Goal: Information Seeking & Learning: Learn about a topic

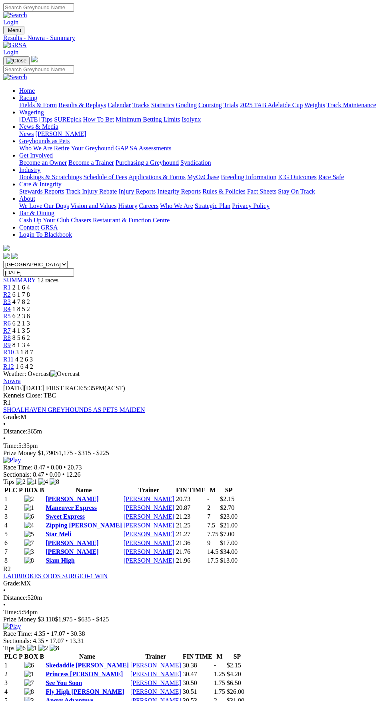
scroll to position [2286, 0]
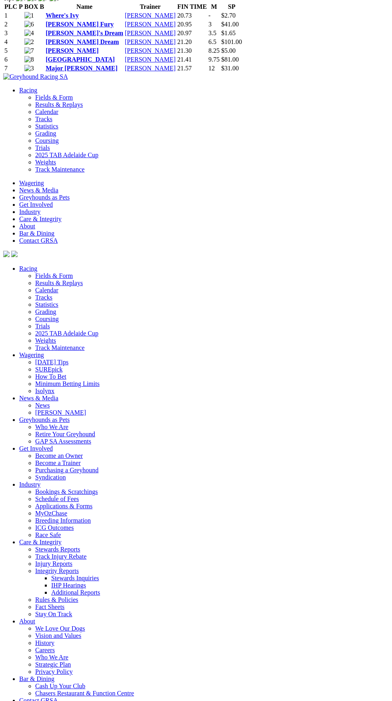
click at [79, 19] on link "Where's Ivy" at bounding box center [62, 15] width 33 height 7
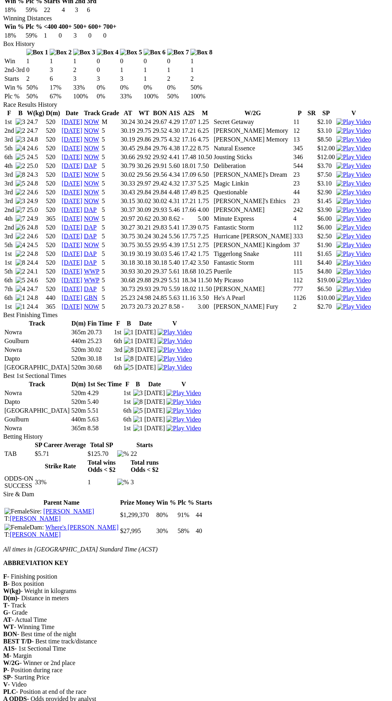
scroll to position [481, 0]
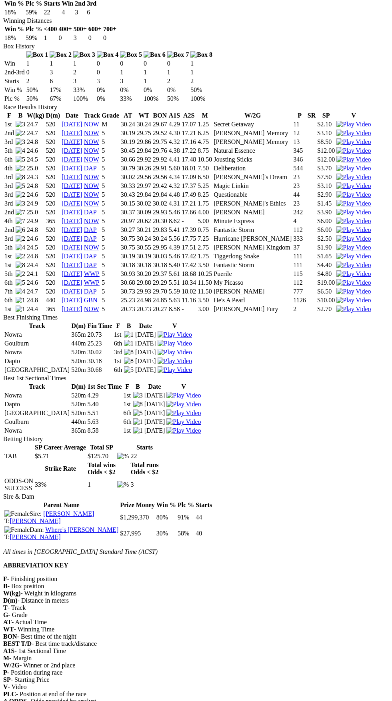
copy div "History F B W(kg) D(m) Date Track Grade AT WT BON A1S A2S M W/2G P SR SP V 1st …"
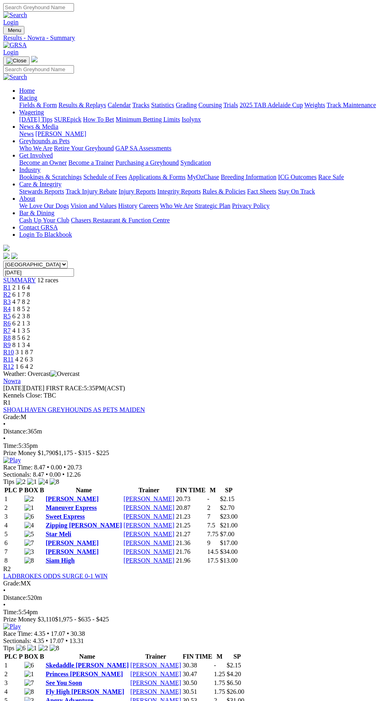
scroll to position [2281, 0]
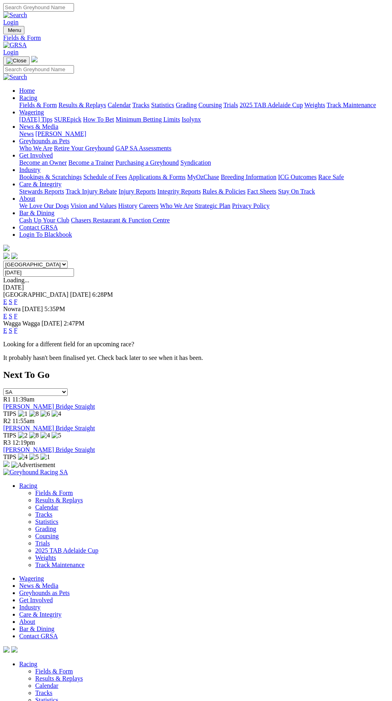
click at [68, 261] on select "South Australia New South Wales Northern Territory Queensland Tasmania Victoria…" at bounding box center [35, 265] width 64 height 8
select select "VIC"
click at [3, 261] on select "South Australia New South Wales Northern Territory Queensland Tasmania Victoria…" at bounding box center [35, 265] width 64 height 8
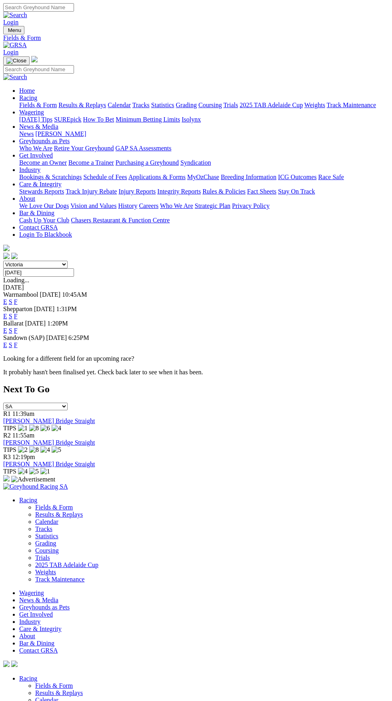
click at [18, 313] on link "F" at bounding box center [16, 316] width 4 height 7
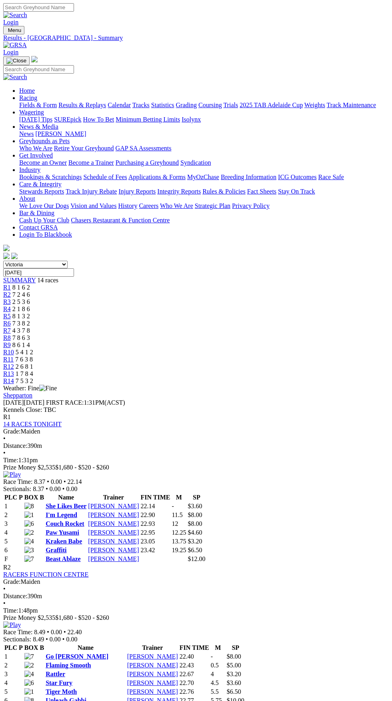
click at [14, 356] on span "R11" at bounding box center [8, 359] width 10 height 7
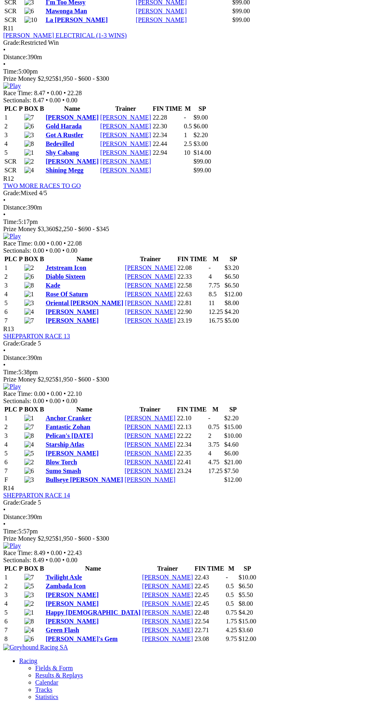
scroll to position [1950, 0]
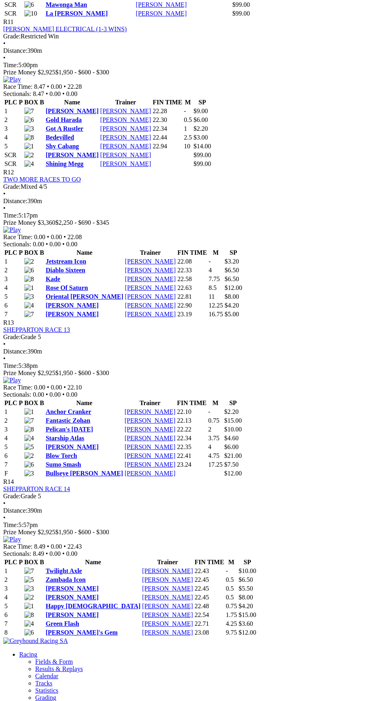
click at [91, 114] on link "Somerton Mick" at bounding box center [72, 111] width 53 height 7
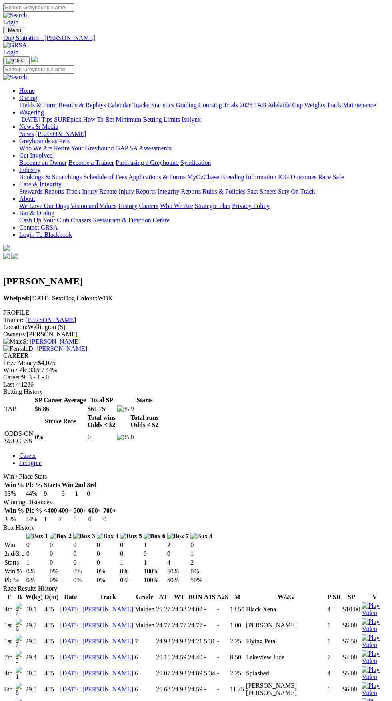
scroll to position [120, 0]
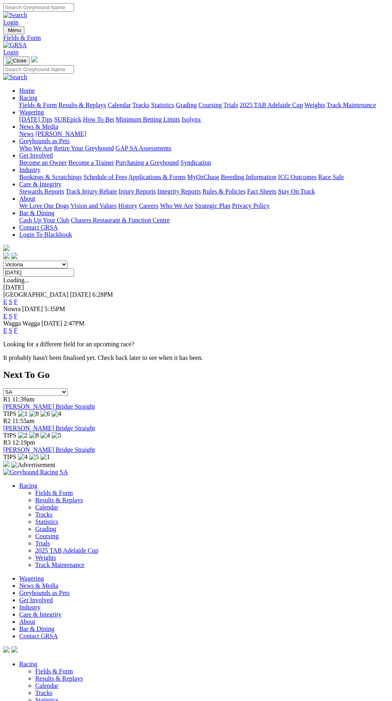
select select "SA"
click at [3, 261] on select "[GEOGRAPHIC_DATA] [GEOGRAPHIC_DATA] [GEOGRAPHIC_DATA] [GEOGRAPHIC_DATA] [GEOGRA…" at bounding box center [35, 265] width 64 height 8
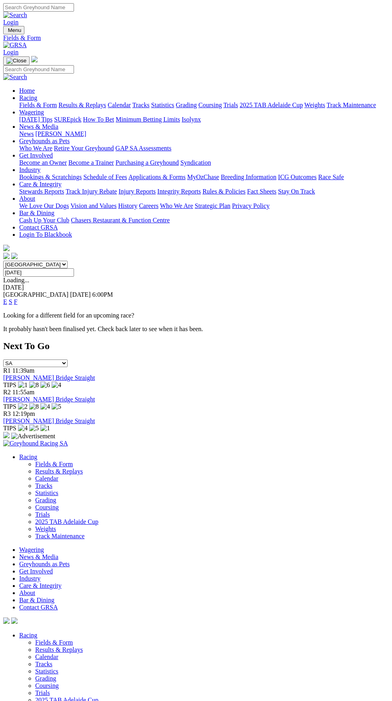
click at [18, 298] on link "F" at bounding box center [16, 301] width 4 height 7
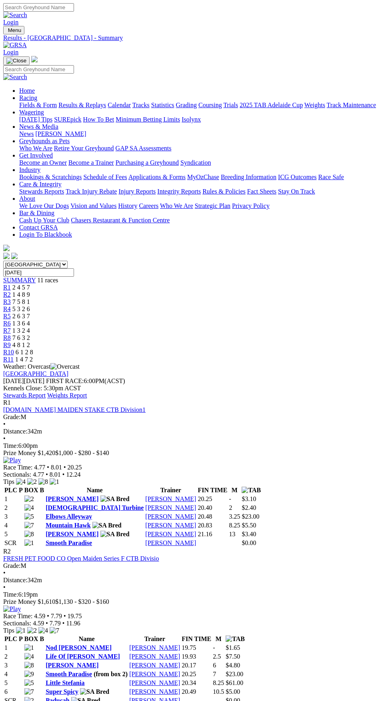
scroll to position [1907, 0]
click at [68, 261] on select "South Australia New South Wales Northern Territory Queensland Tasmania Victoria…" at bounding box center [35, 265] width 64 height 8
click at [3, 261] on select "South Australia New South Wales Northern Territory Queensland Tasmania Victoria…" at bounding box center [35, 265] width 64 height 8
click at [68, 261] on select "South Australia New South Wales Northern Territory Queensland Tasmania Victoria…" at bounding box center [35, 265] width 64 height 8
select select "WA"
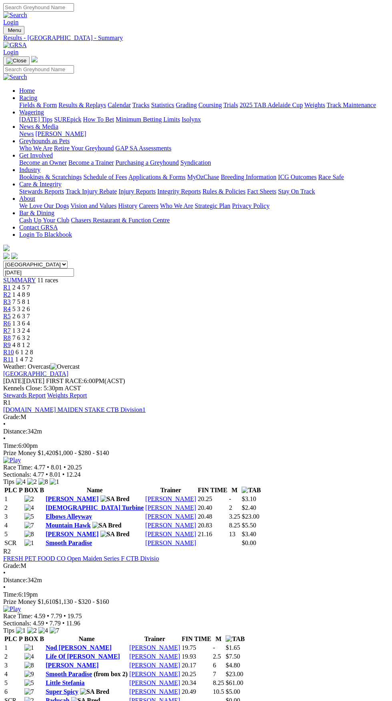
click at [3, 261] on select "South Australia New South Wales Northern Territory Queensland Tasmania Victoria…" at bounding box center [35, 265] width 64 height 8
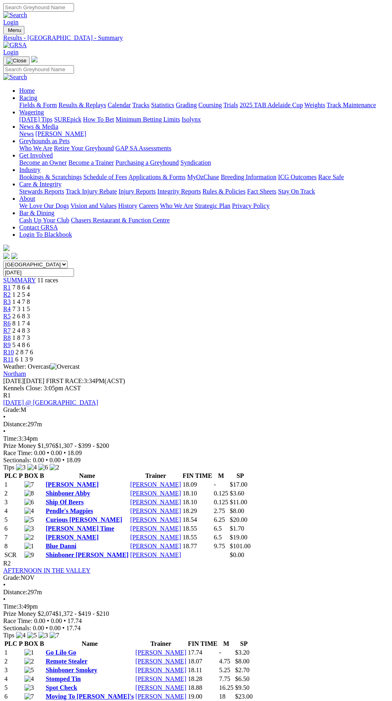
click at [30, 291] on span "1 2 5 4" at bounding box center [21, 294] width 18 height 7
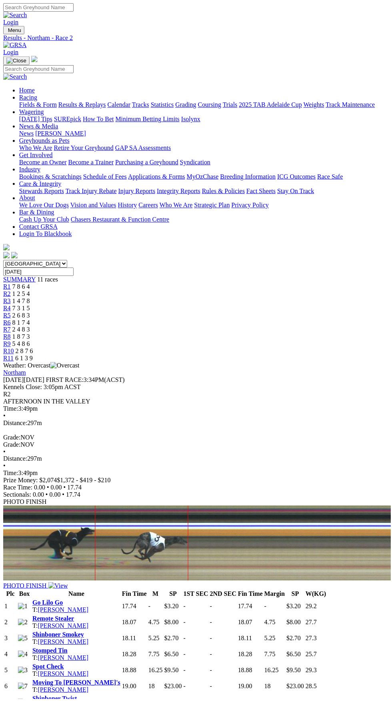
click at [59, 608] on link "[PERSON_NAME]" at bounding box center [63, 611] width 51 height 7
click at [25, 604] on img at bounding box center [23, 607] width 10 height 7
click at [64, 608] on link "[PERSON_NAME]" at bounding box center [63, 611] width 51 height 7
click at [28, 277] on span "SUMMARY" at bounding box center [19, 280] width 32 height 7
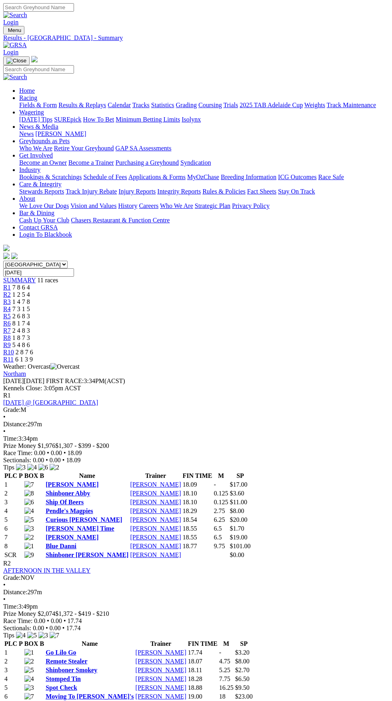
scroll to position [86, 0]
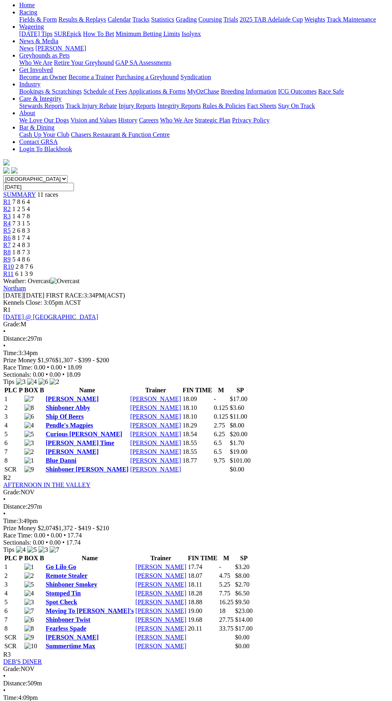
click at [76, 563] on link "Go Lilo Go" at bounding box center [61, 566] width 30 height 7
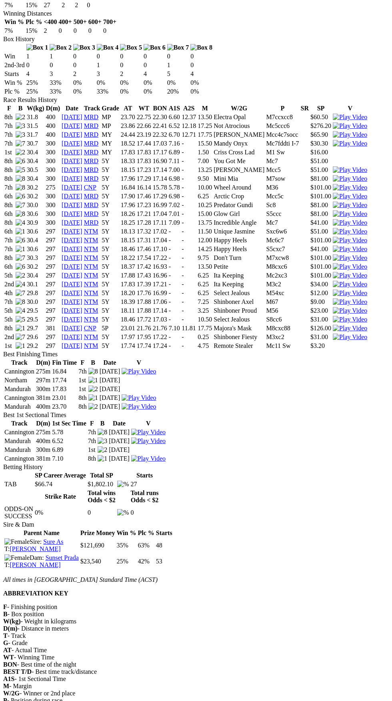
scroll to position [534, 0]
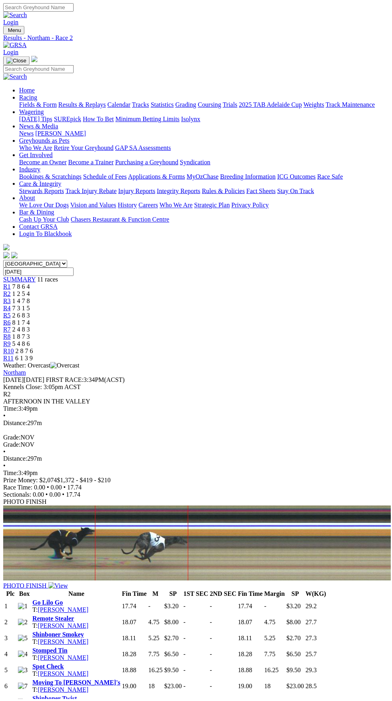
click at [68, 261] on select "South Australia New South Wales Northern Territory Queensland Tasmania Victoria…" at bounding box center [35, 265] width 64 height 8
select select "SA"
click at [3, 261] on select "[GEOGRAPHIC_DATA] [GEOGRAPHIC_DATA] [GEOGRAPHIC_DATA] [GEOGRAPHIC_DATA] [GEOGRA…" at bounding box center [35, 265] width 64 height 8
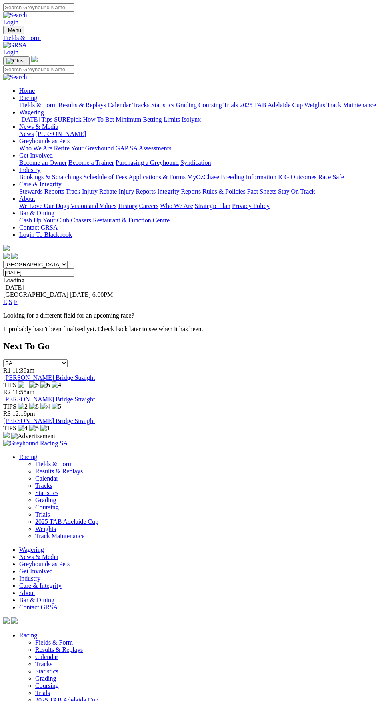
select select "[GEOGRAPHIC_DATA]"
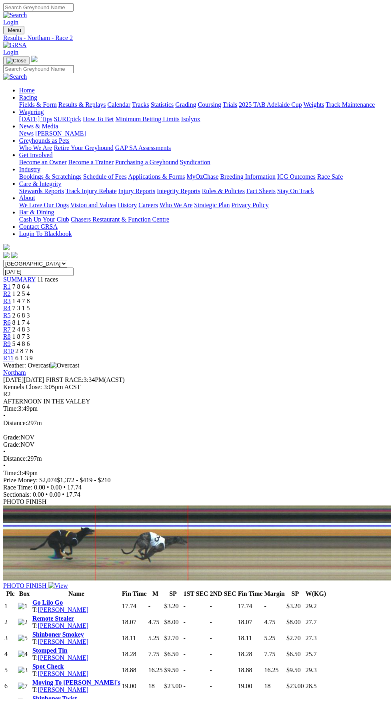
select select "[GEOGRAPHIC_DATA]"
click at [3, 261] on select "South Australia New South Wales Northern Territory Queensland Tasmania Victoria…" at bounding box center [35, 265] width 64 height 8
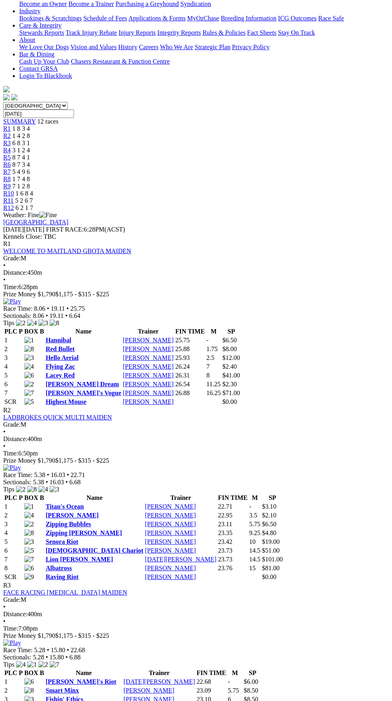
scroll to position [158, 0]
click at [84, 504] on link "Titan's Ocean" at bounding box center [65, 507] width 38 height 7
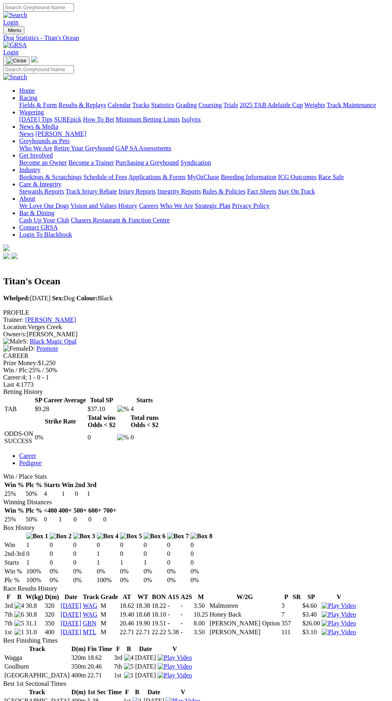
scroll to position [121, 0]
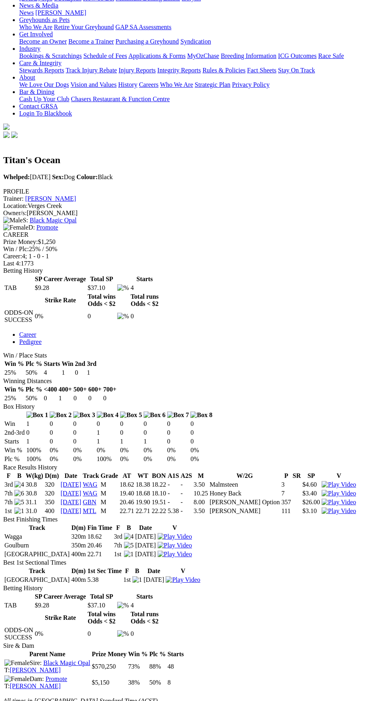
copy div "History F B W(kg) D(m) Date Track Grade AT WT BON A1S A2S M W/2G P SR SP V 3rd …"
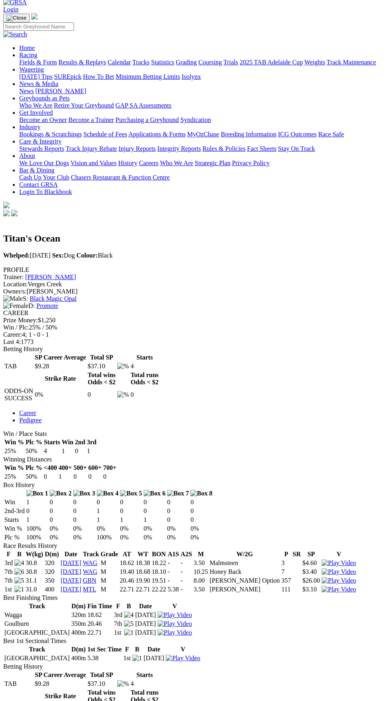
scroll to position [0, 0]
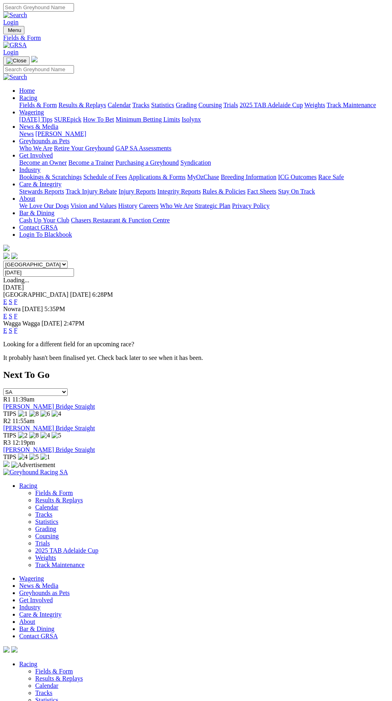
click at [18, 298] on link "F" at bounding box center [16, 301] width 4 height 7
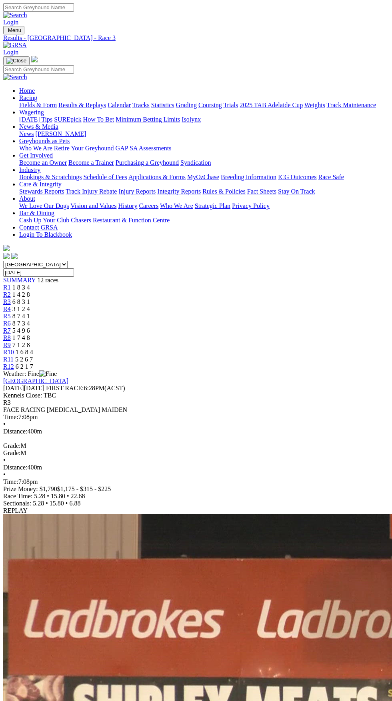
scroll to position [16, 0]
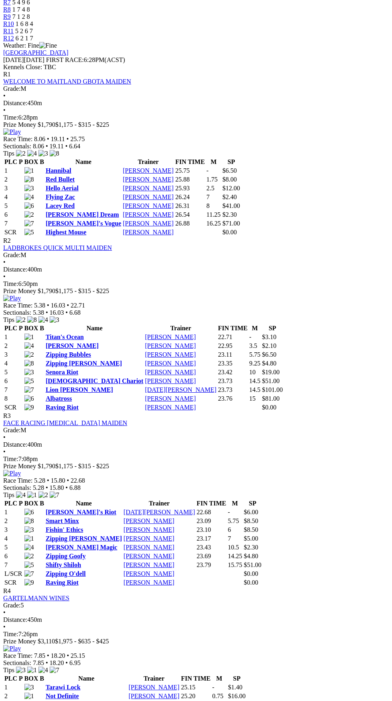
scroll to position [329, 0]
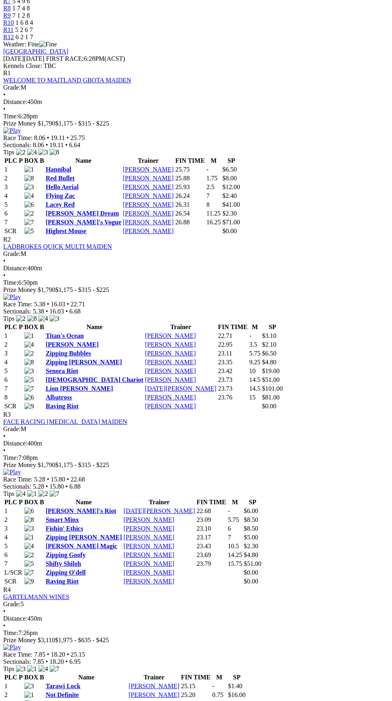
click at [84, 507] on link "[PERSON_NAME]'s Riot" at bounding box center [81, 510] width 70 height 7
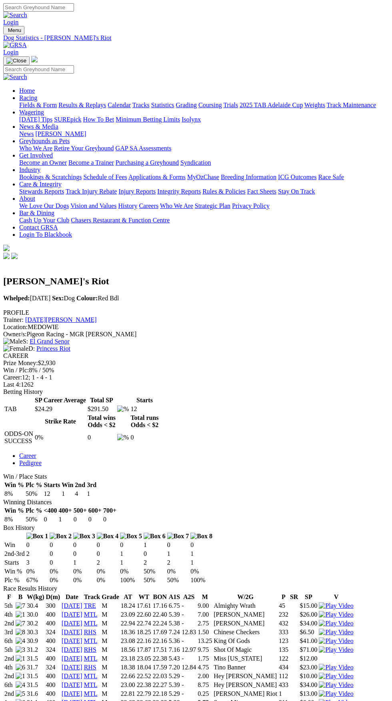
scroll to position [82, 0]
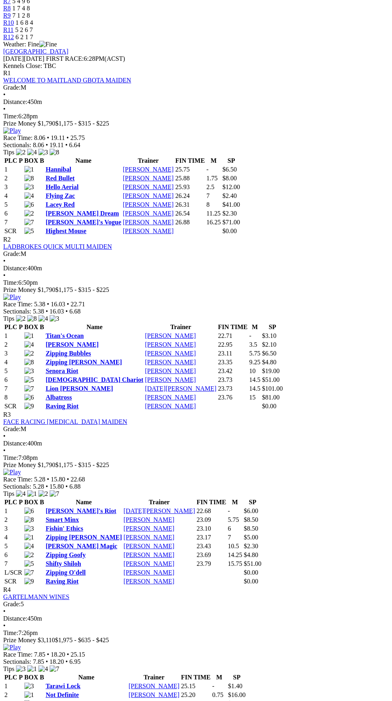
scroll to position [329, 0]
click at [88, 507] on link "[PERSON_NAME]'s Riot" at bounding box center [81, 510] width 70 height 7
